Goal: Check status

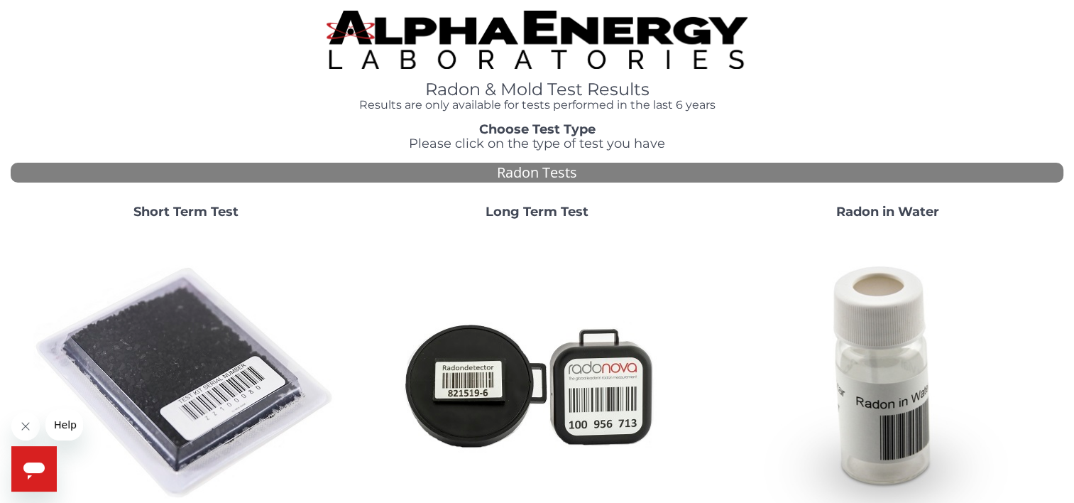
click at [212, 344] on img at bounding box center [185, 383] width 305 height 305
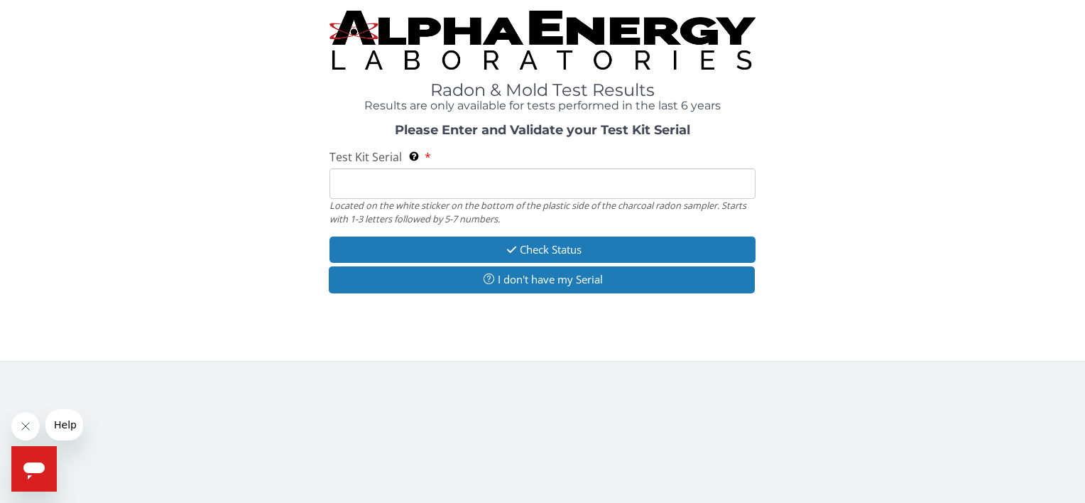
click at [346, 192] on input "Test Kit Serial Located on the white sticker on the bottom of the plastic side …" at bounding box center [541, 183] width 425 height 31
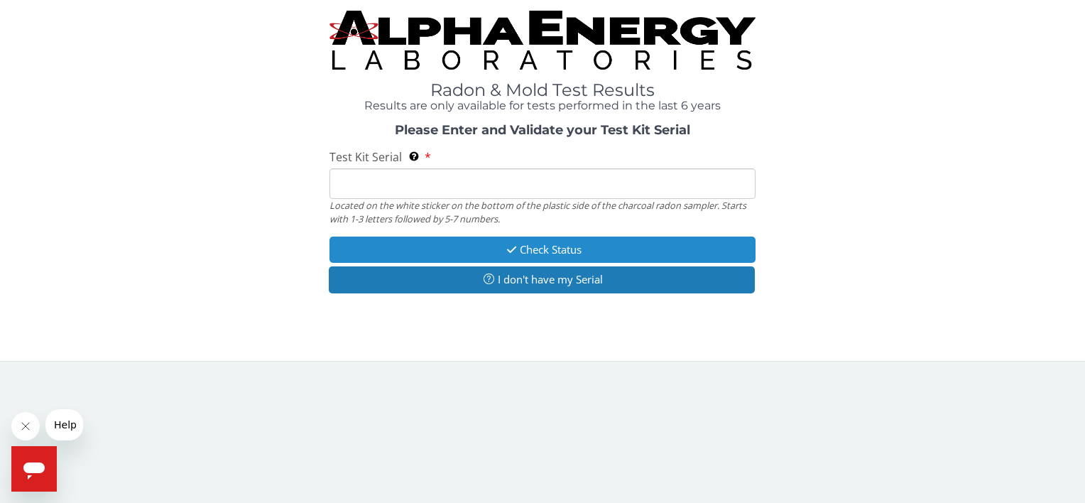
type input "AA673986"
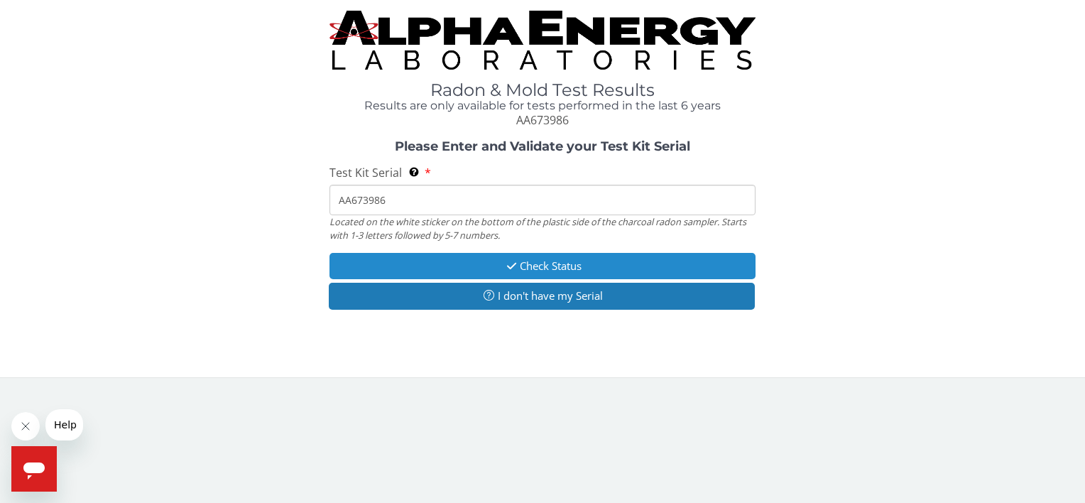
click at [555, 271] on button "Check Status" at bounding box center [541, 266] width 425 height 26
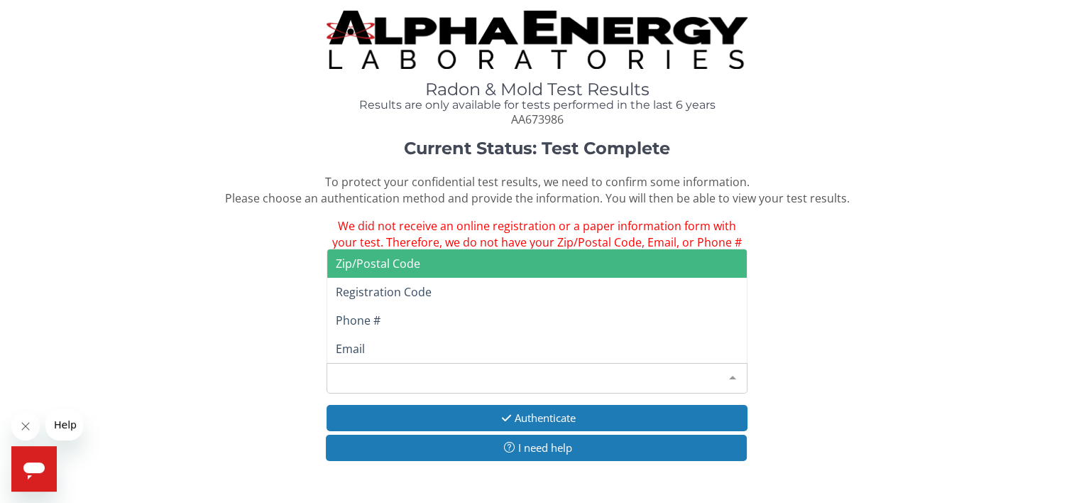
click at [733, 371] on div at bounding box center [733, 377] width 28 height 27
click at [459, 259] on span "Zip/Postal Code" at bounding box center [537, 263] width 420 height 28
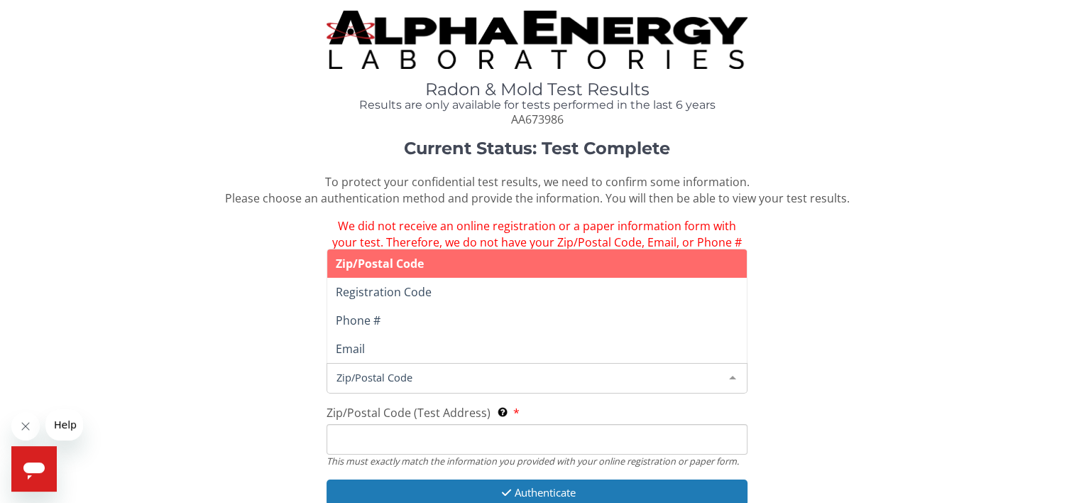
click at [474, 378] on span "Zip/Postal Code" at bounding box center [526, 377] width 386 height 16
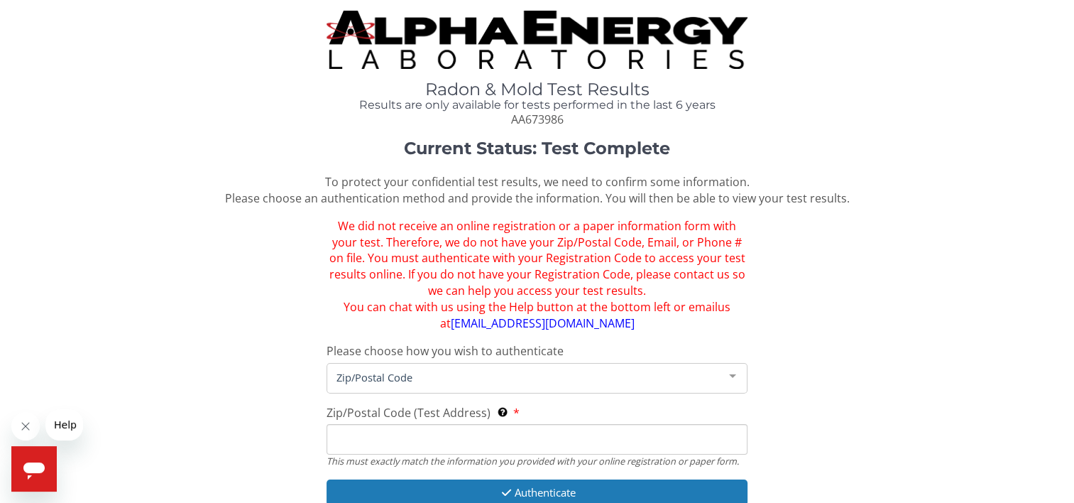
click at [474, 379] on span "Zip/Postal Code" at bounding box center [526, 377] width 386 height 16
click at [736, 376] on div at bounding box center [733, 377] width 28 height 27
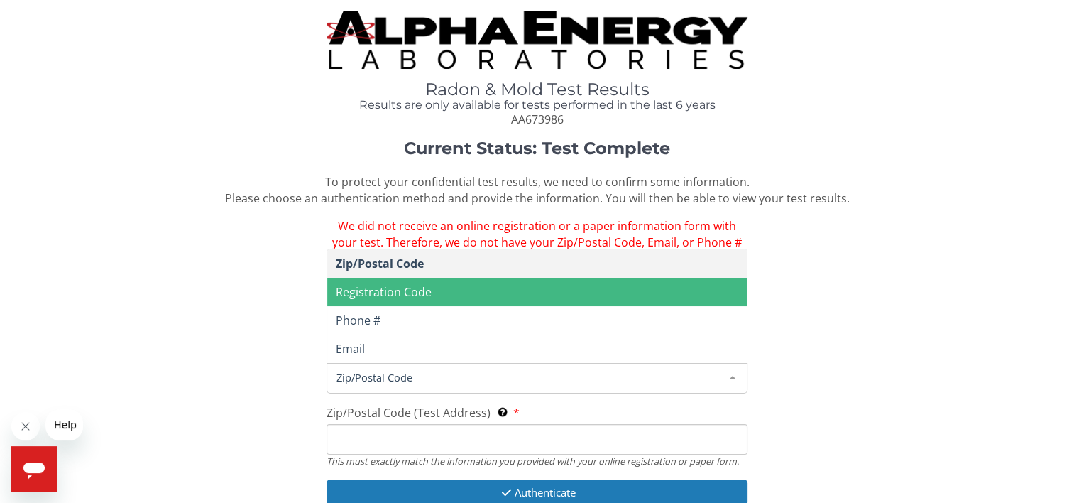
click at [424, 287] on span "Registration Code" at bounding box center [384, 292] width 96 height 16
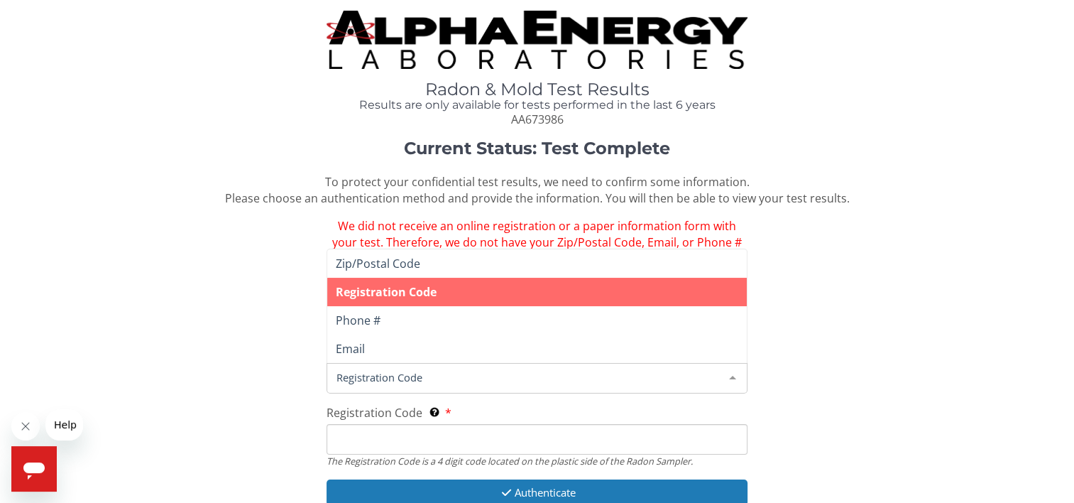
click at [409, 373] on span "Registration Code" at bounding box center [526, 377] width 386 height 16
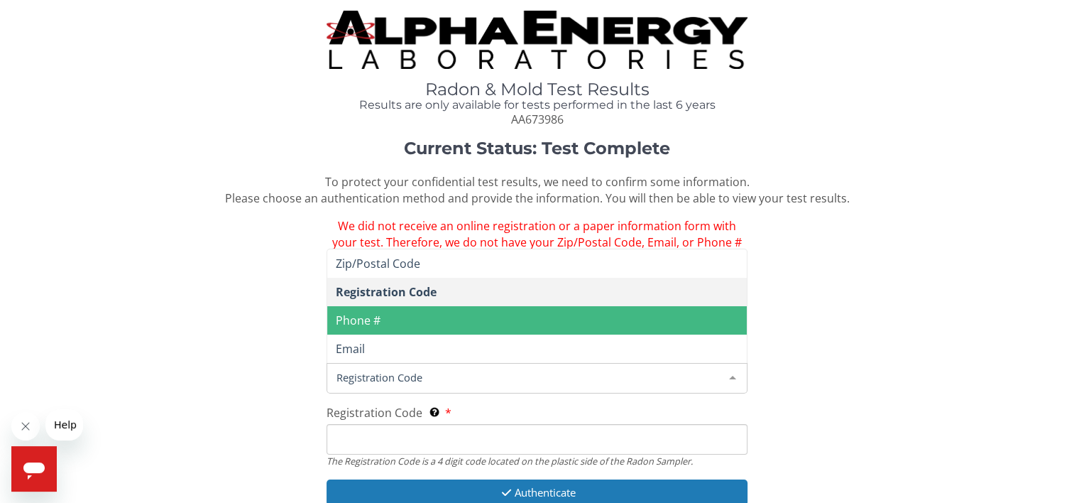
click at [405, 313] on span "Phone #" at bounding box center [537, 320] width 420 height 28
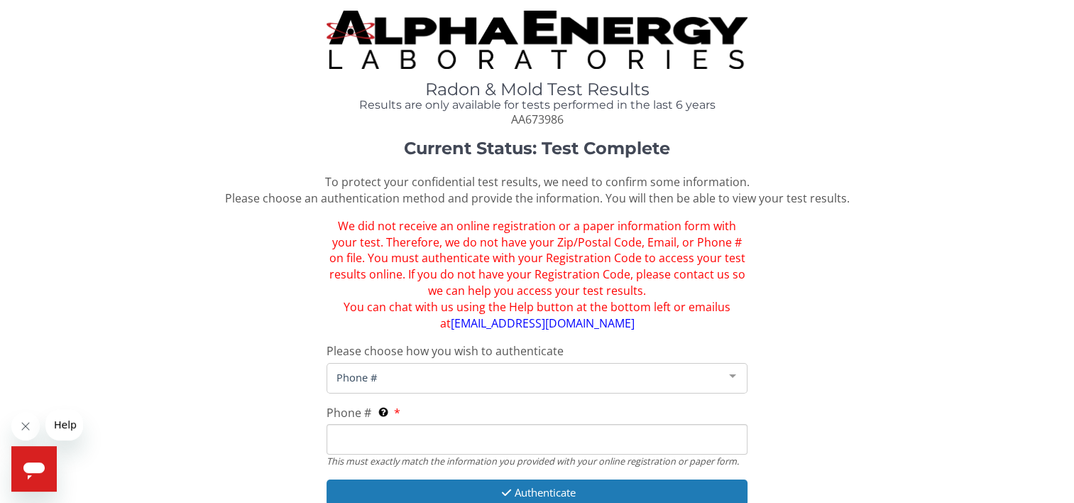
click at [400, 442] on input "Phone # This must exactly match the information you provided with your online r…" at bounding box center [537, 439] width 421 height 31
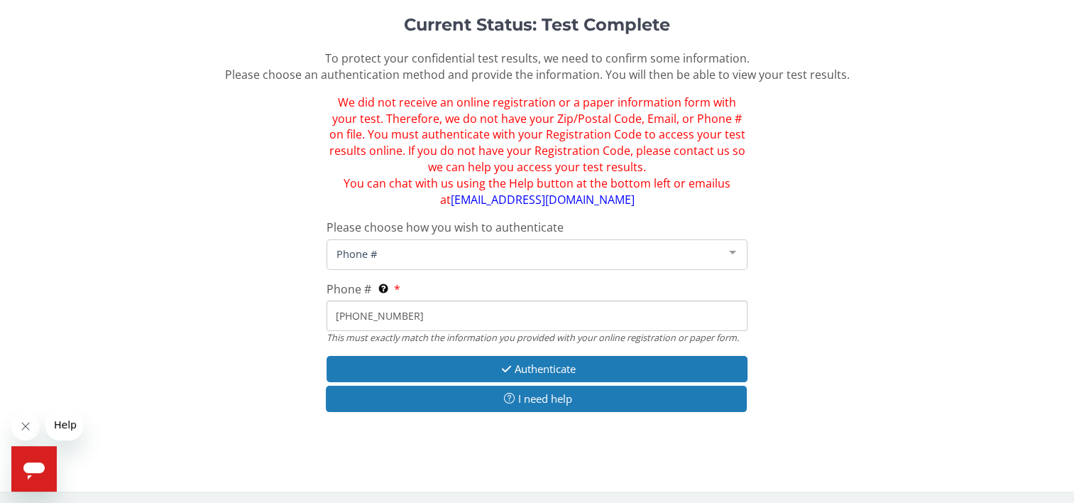
scroll to position [126, 0]
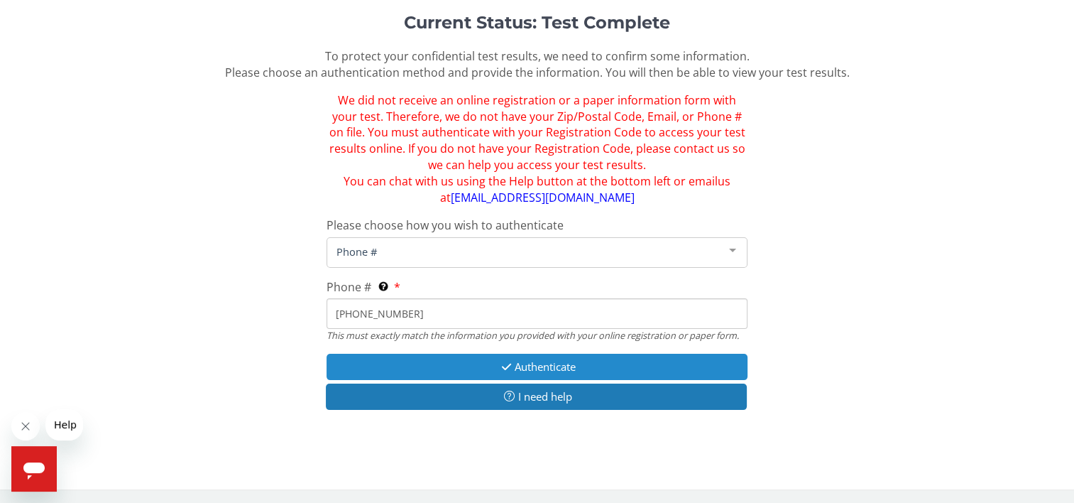
type input "[PHONE_NUMBER]"
click at [558, 364] on button "Authenticate" at bounding box center [537, 367] width 421 height 26
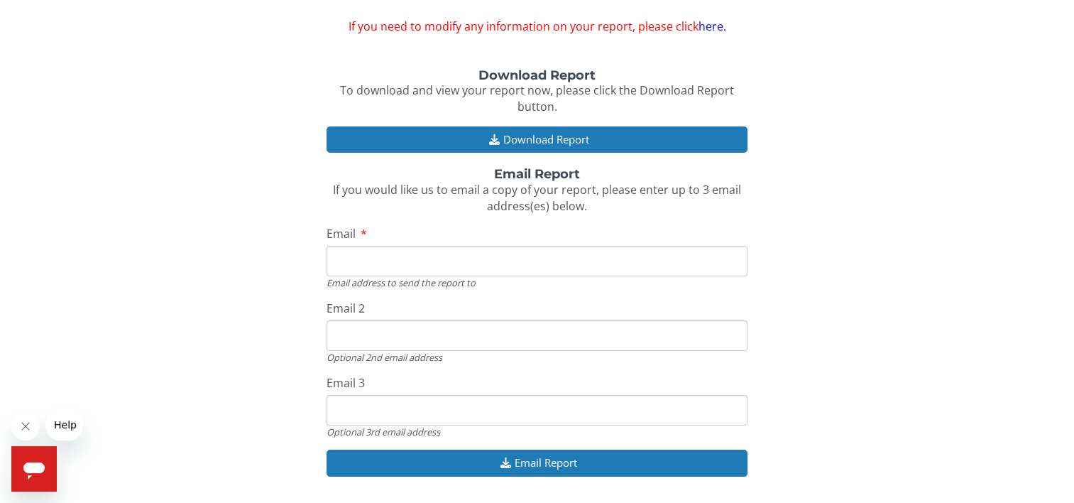
click at [414, 260] on input "Email" at bounding box center [537, 261] width 421 height 31
type input "[EMAIL_ADDRESS][DOMAIN_NAME]"
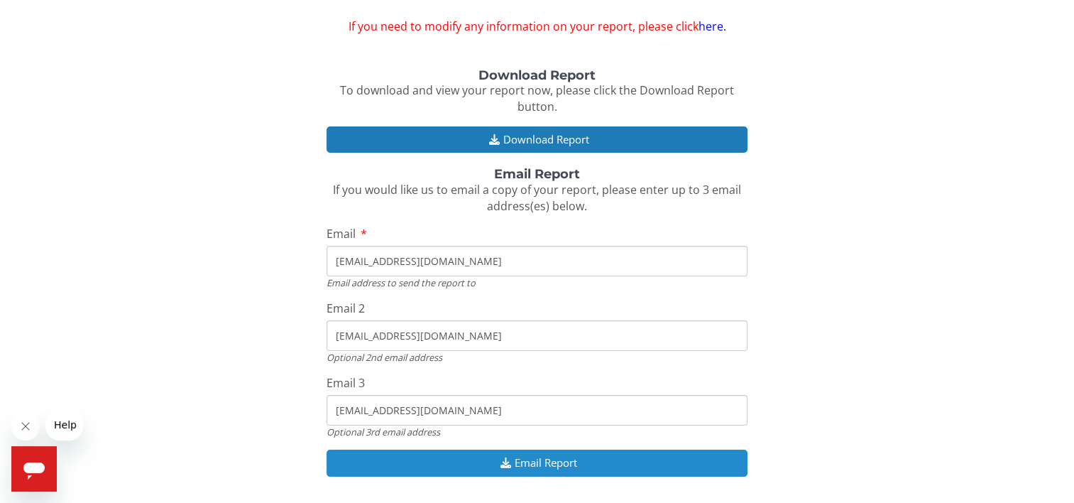
click at [547, 462] on button "Email Report" at bounding box center [537, 462] width 421 height 26
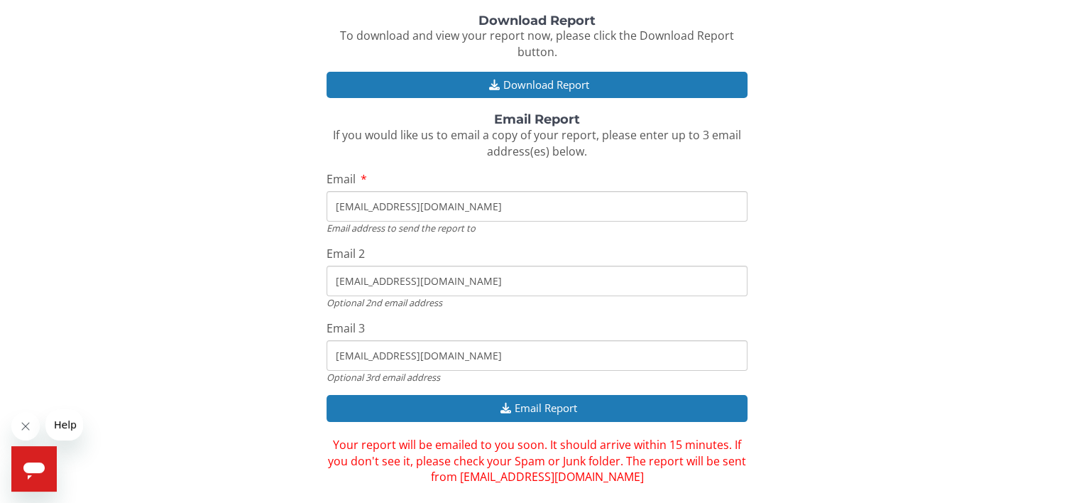
scroll to position [77, 0]
